Goal: Task Accomplishment & Management: Use online tool/utility

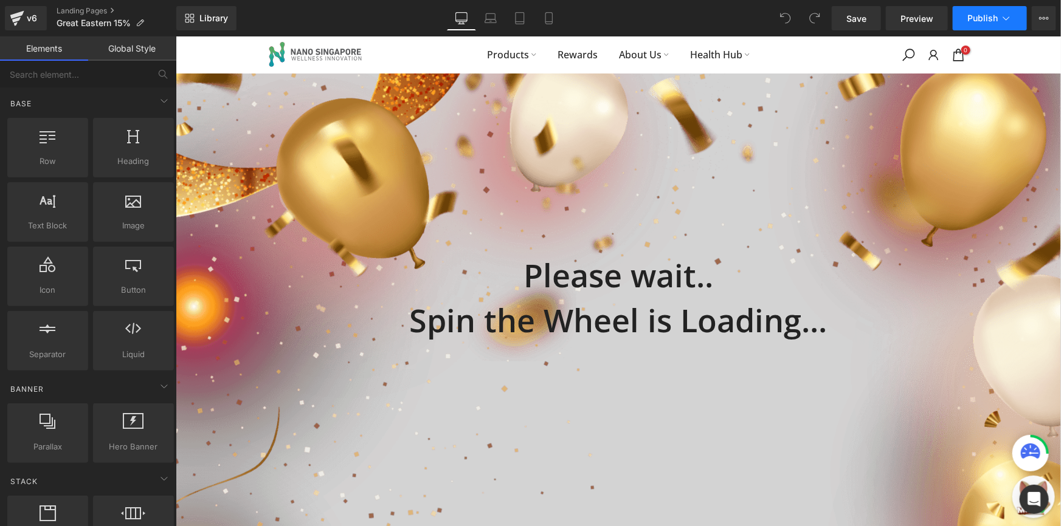
click at [1009, 23] on icon at bounding box center [1006, 18] width 12 height 12
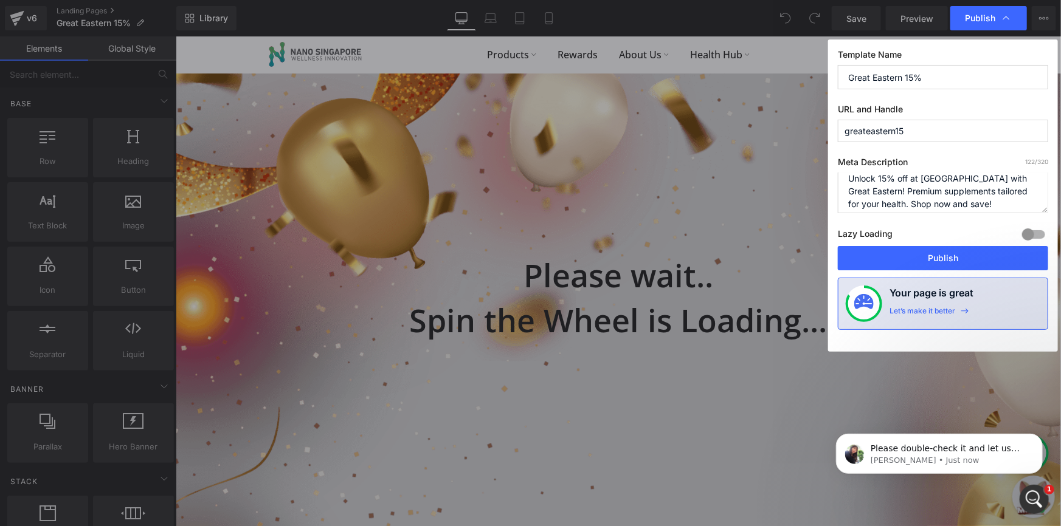
scroll to position [12, 0]
click at [902, 135] on input "greateastern15" at bounding box center [942, 131] width 210 height 22
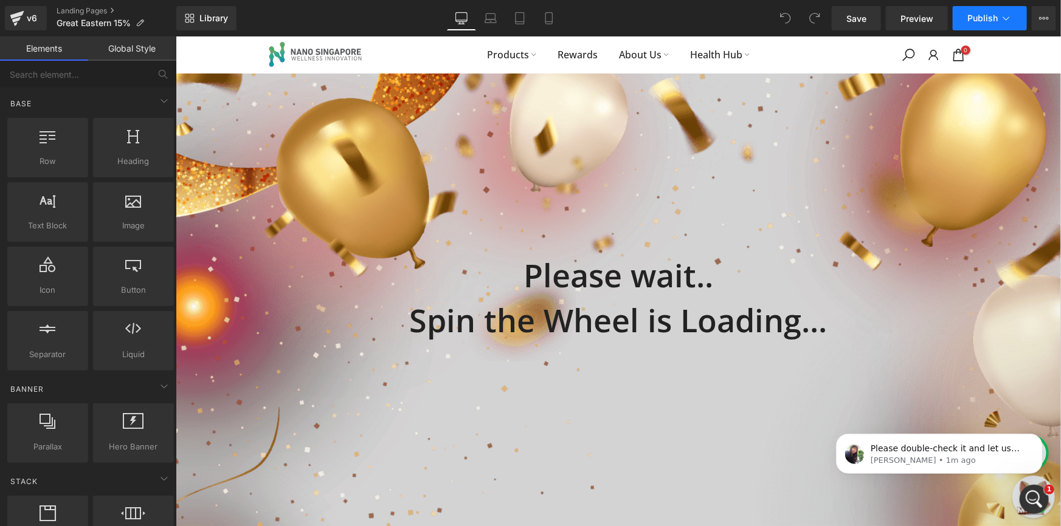
click at [992, 21] on span "Publish" at bounding box center [982, 18] width 30 height 10
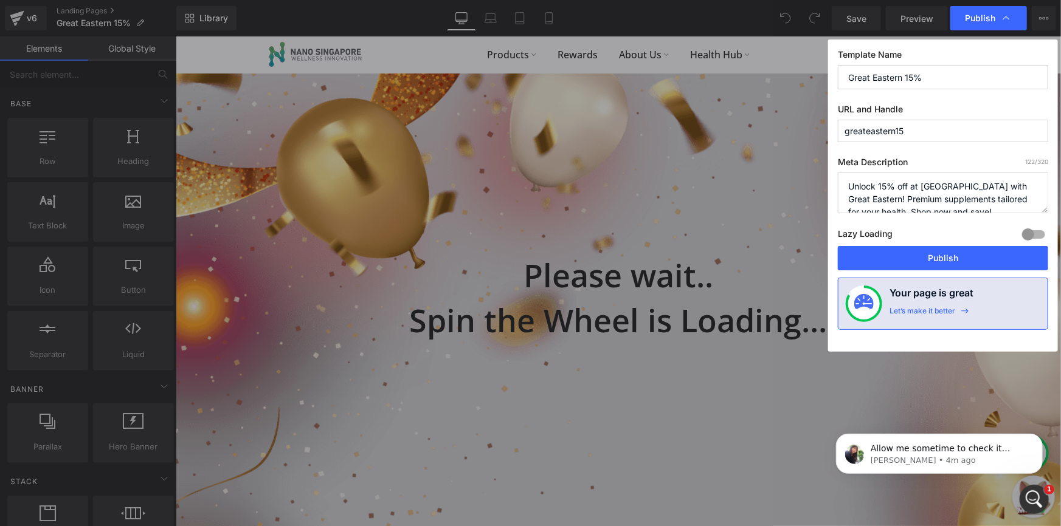
scroll to position [0, 0]
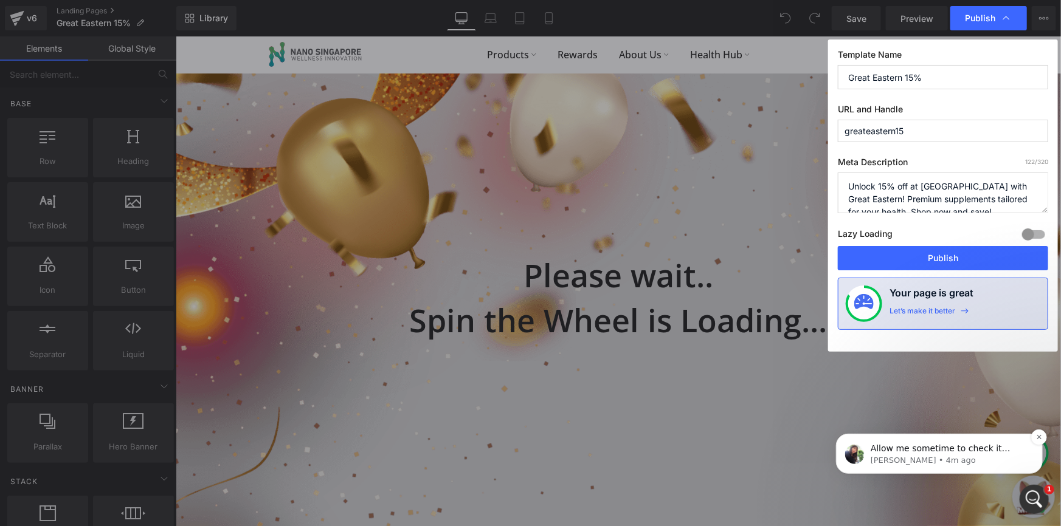
click at [895, 441] on div "Allow me sometime to check it again Tina • 4m ago" at bounding box center [938, 453] width 188 height 24
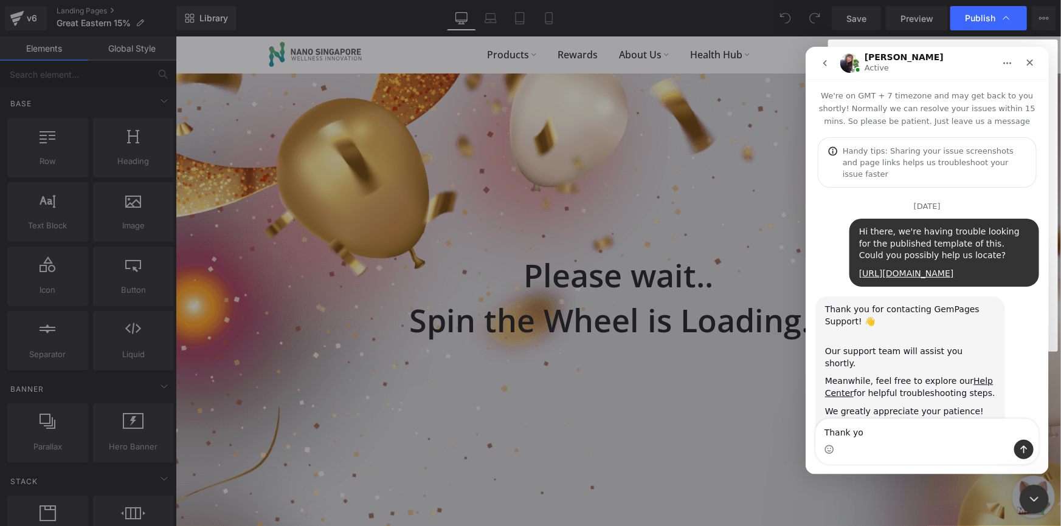
type textarea "Thank you"
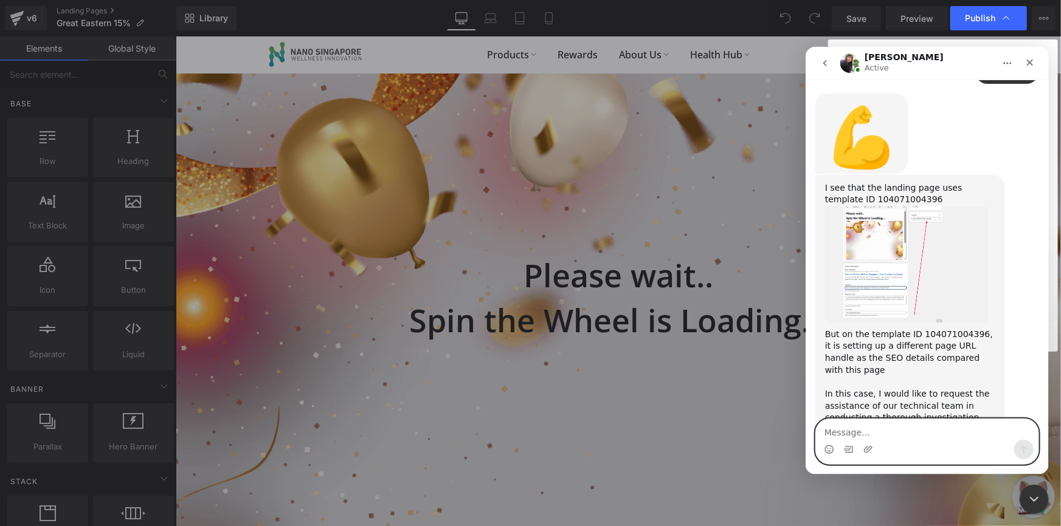
scroll to position [1649, 0]
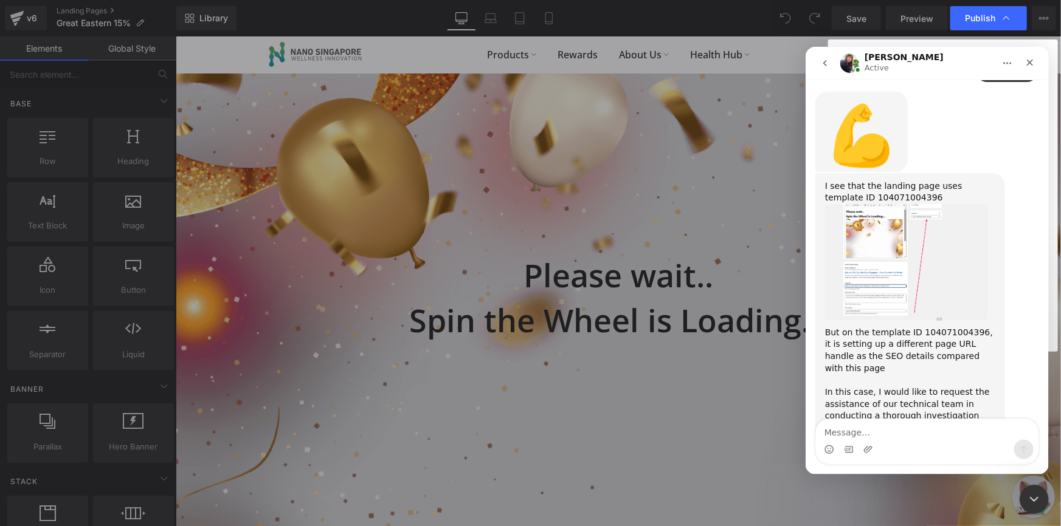
click at [858, 224] on img "Tina says…" at bounding box center [905, 262] width 163 height 117
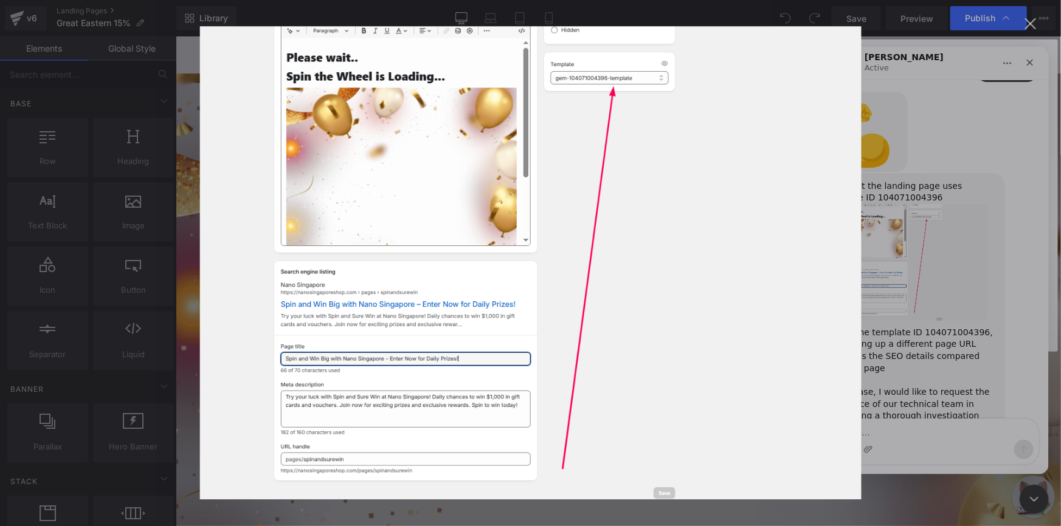
scroll to position [0, 0]
click at [894, 180] on div "Intercom messenger" at bounding box center [530, 263] width 1061 height 526
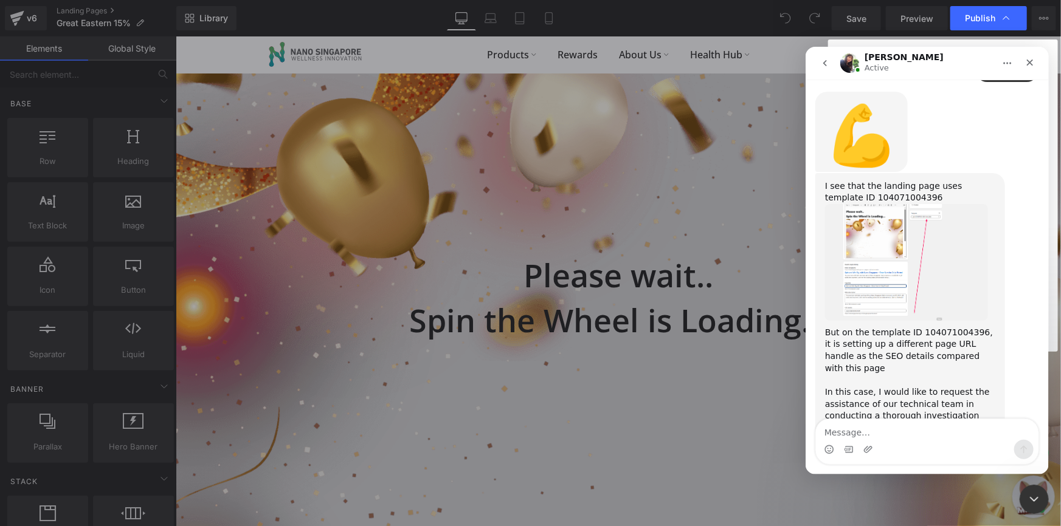
click at [938, 440] on div "Intercom messenger" at bounding box center [926, 448] width 222 height 19
click at [940, 436] on textarea "Message…" at bounding box center [926, 429] width 222 height 21
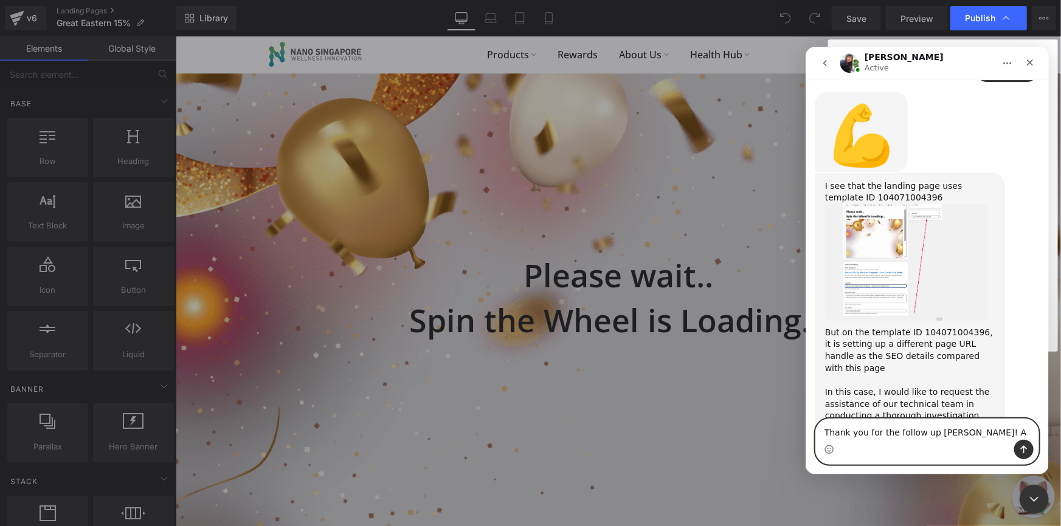
type textarea "Thank you for the follow up Tina!"
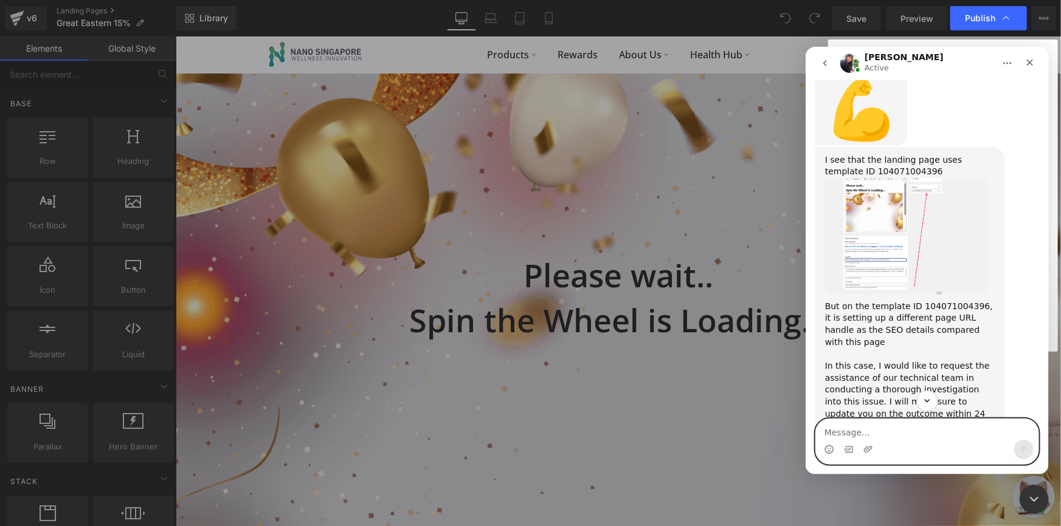
scroll to position [1685, 0]
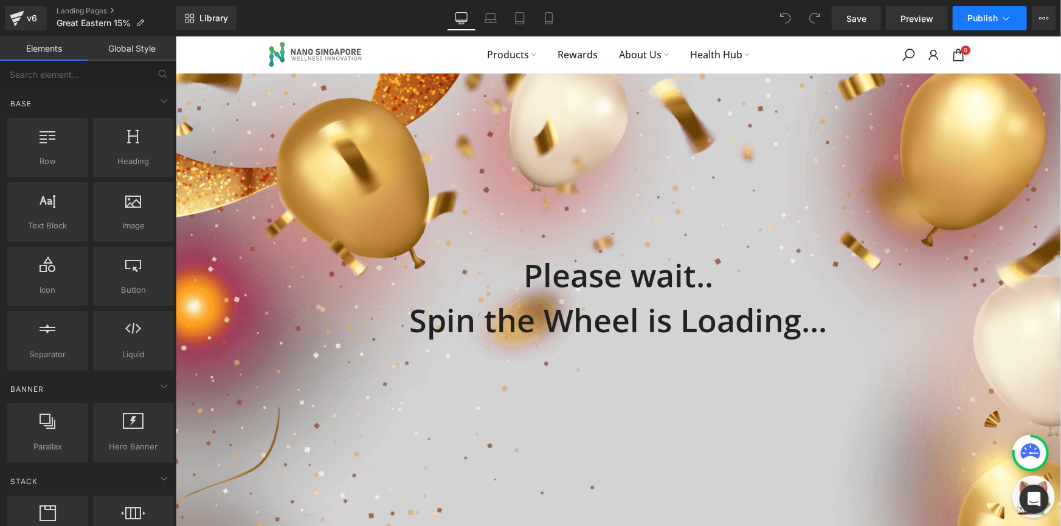
click at [1009, 20] on icon at bounding box center [1006, 18] width 12 height 12
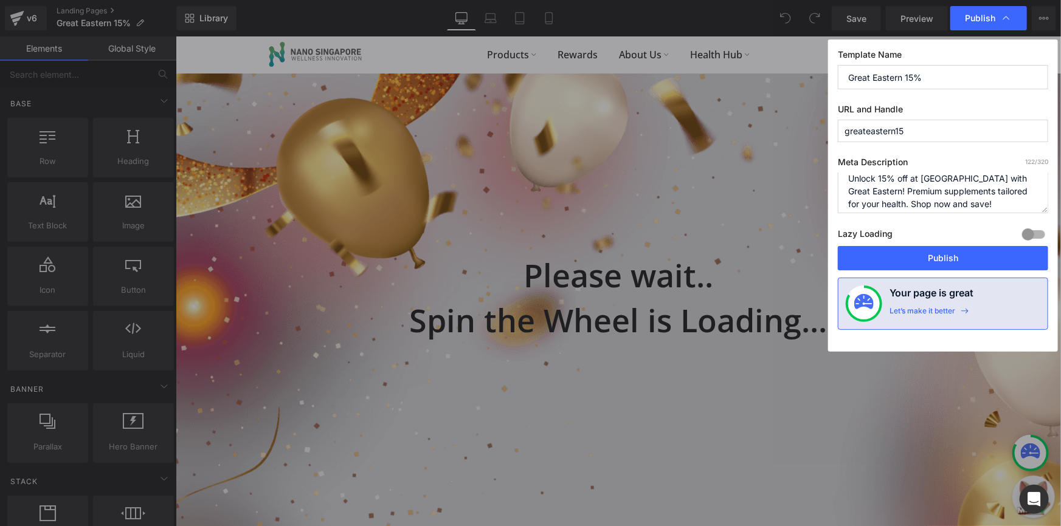
scroll to position [12, 0]
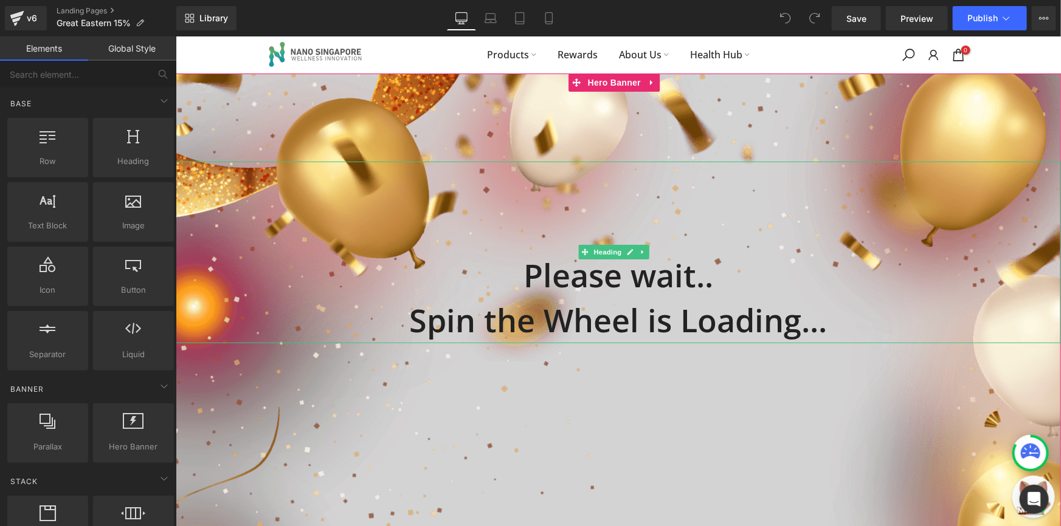
click at [535, 231] on div "Please wait.. Spin the Wheel is Loading..." at bounding box center [617, 252] width 885 height 182
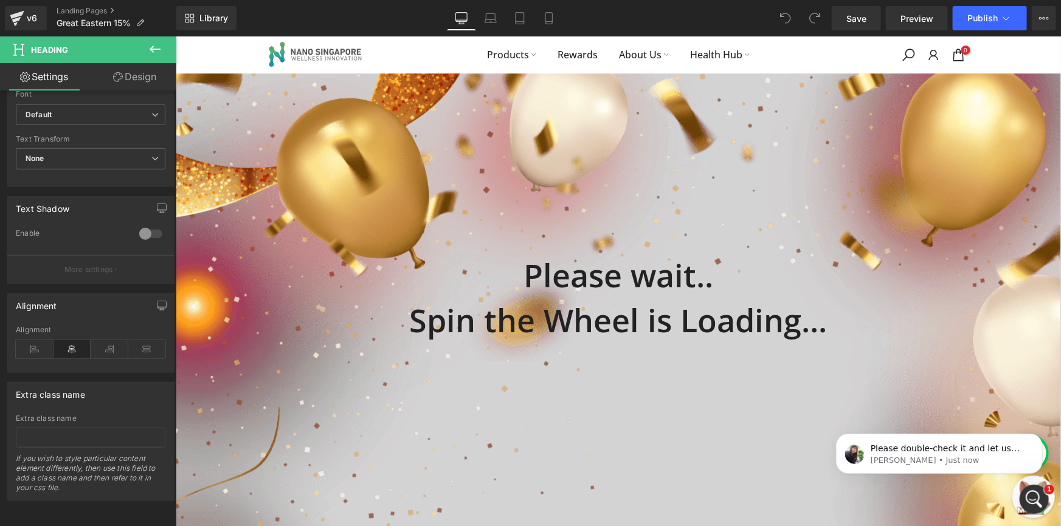
scroll to position [0, 0]
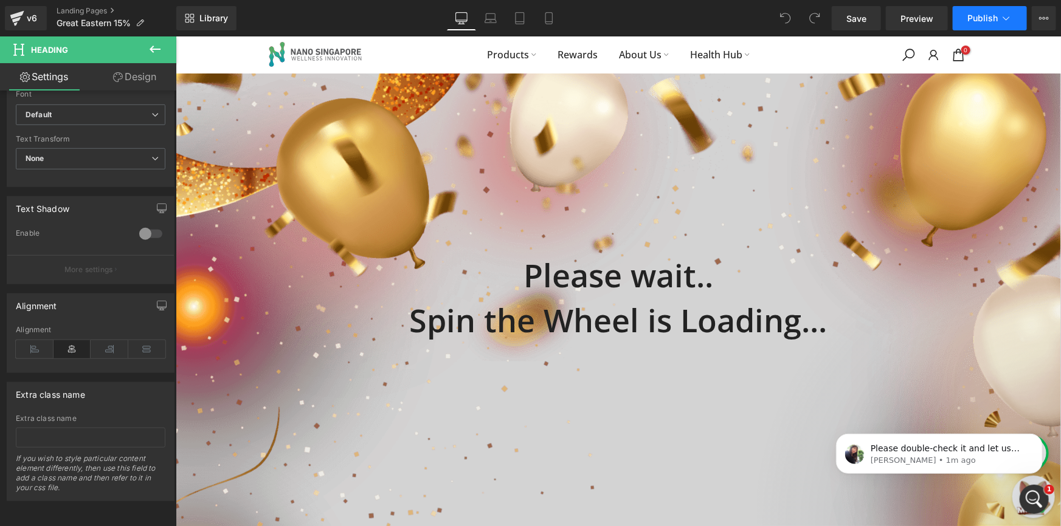
click at [1014, 22] on button "Publish" at bounding box center [989, 18] width 74 height 24
click at [86, 13] on link "Landing Pages" at bounding box center [117, 11] width 120 height 10
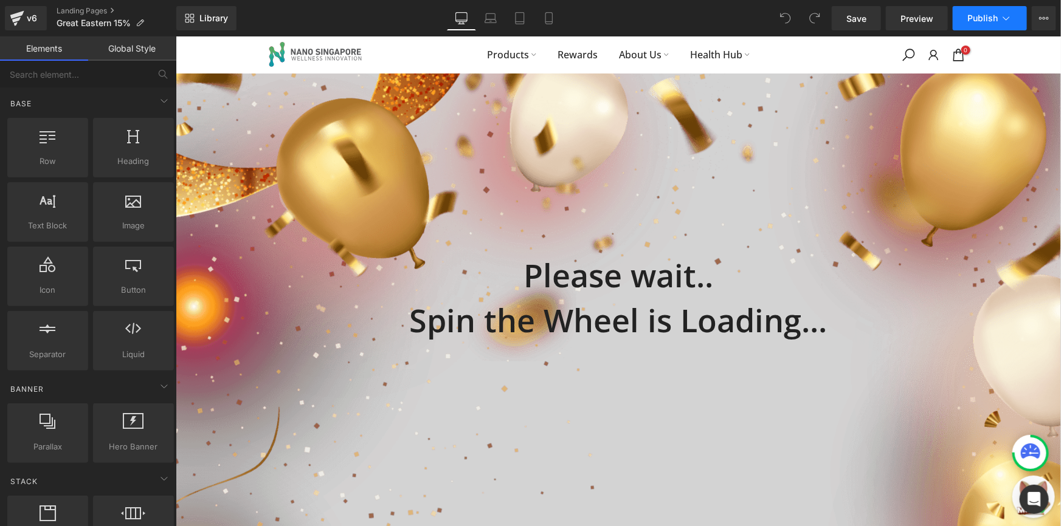
click at [991, 25] on button "Publish" at bounding box center [989, 18] width 74 height 24
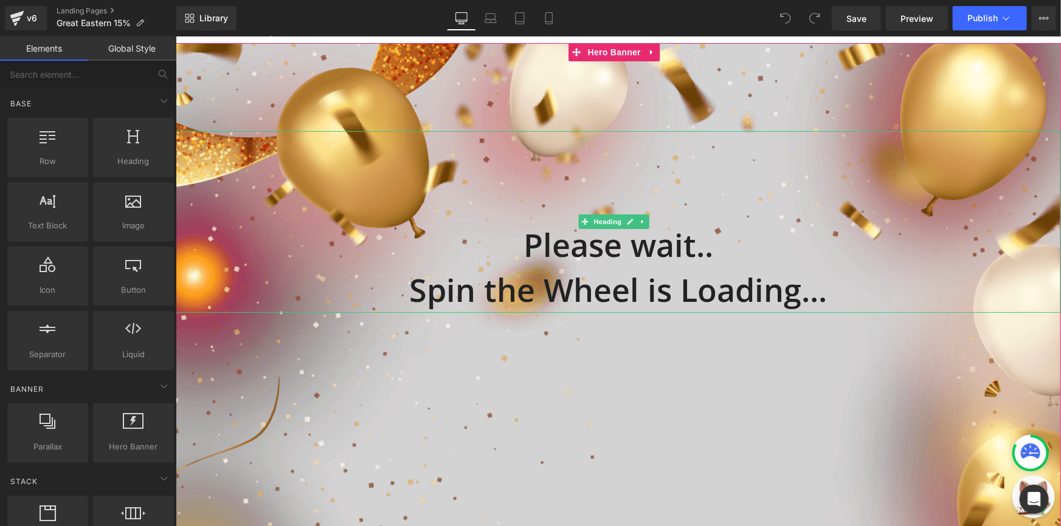
scroll to position [4, 0]
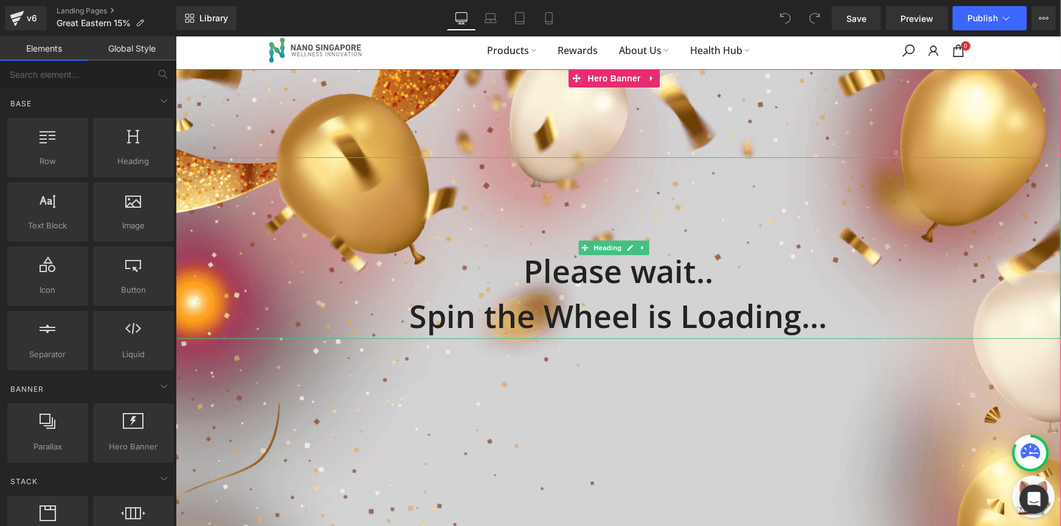
click at [574, 257] on strong "Please wait.." at bounding box center [618, 270] width 190 height 43
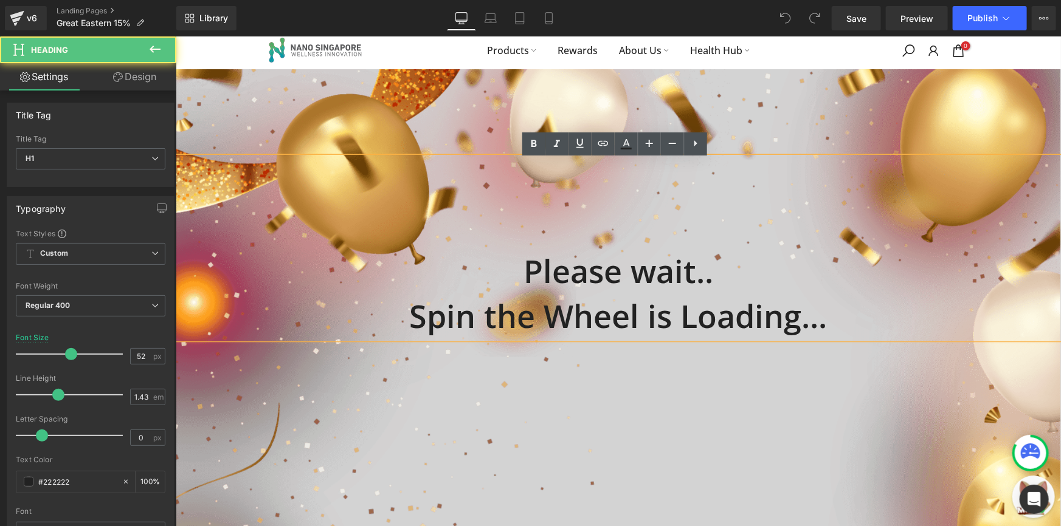
scroll to position [0, 0]
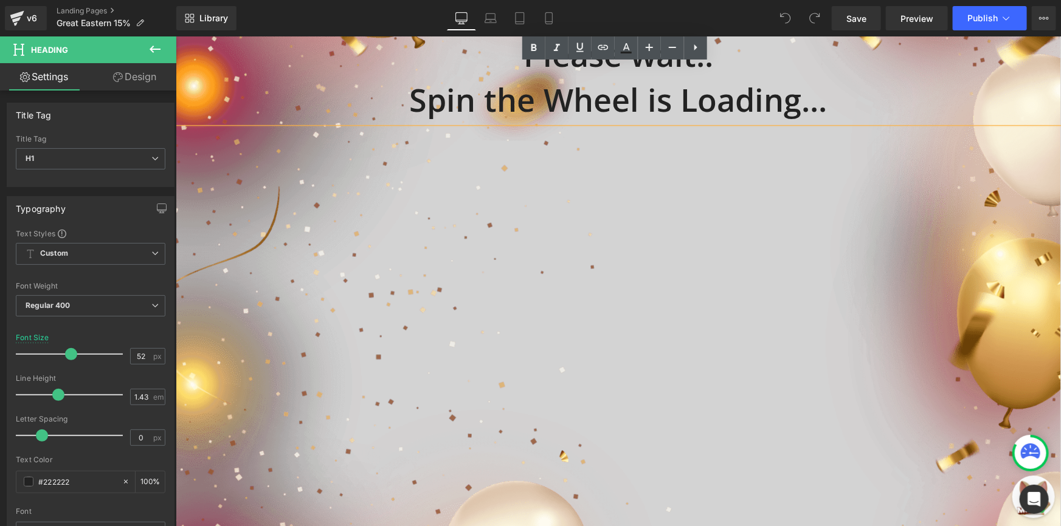
click at [259, 375] on div "Please wait.. Spin the Wheel is Loading... Heading" at bounding box center [617, 294] width 885 height 885
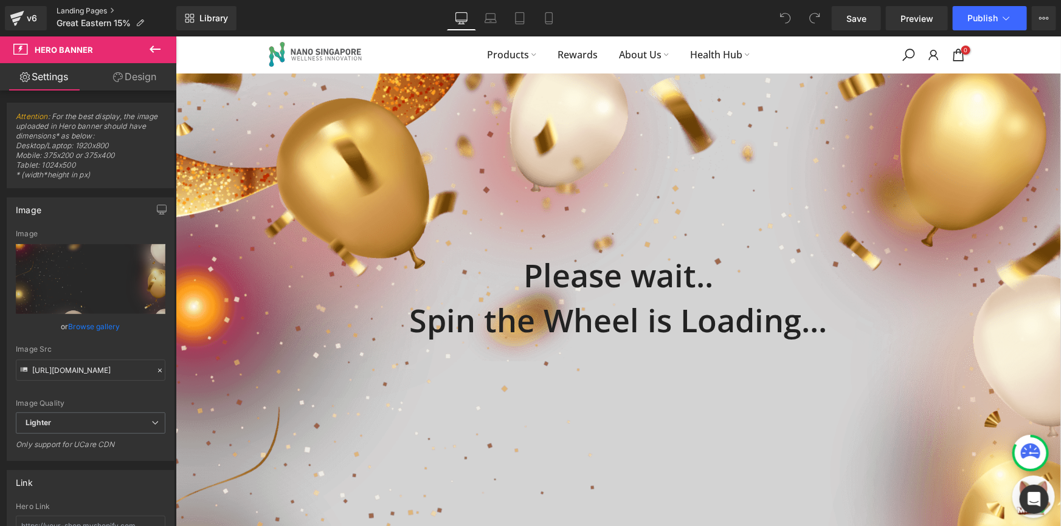
click at [71, 12] on link "Landing Pages" at bounding box center [117, 11] width 120 height 10
